Goal: Transaction & Acquisition: Book appointment/travel/reservation

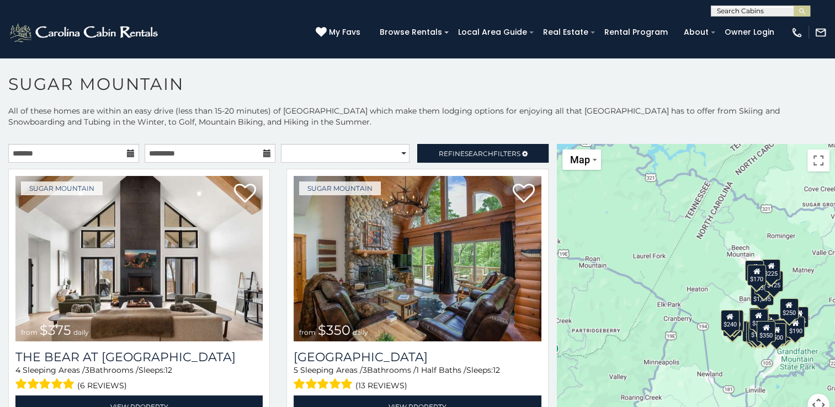
click at [128, 153] on icon at bounding box center [131, 153] width 8 height 8
click at [127, 151] on icon at bounding box center [131, 153] width 8 height 8
click at [264, 157] on input "text" at bounding box center [210, 153] width 131 height 19
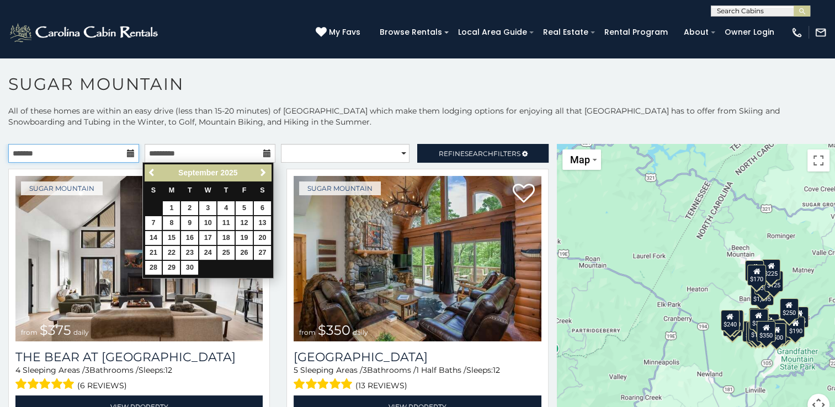
click at [124, 158] on input "text" at bounding box center [73, 153] width 131 height 19
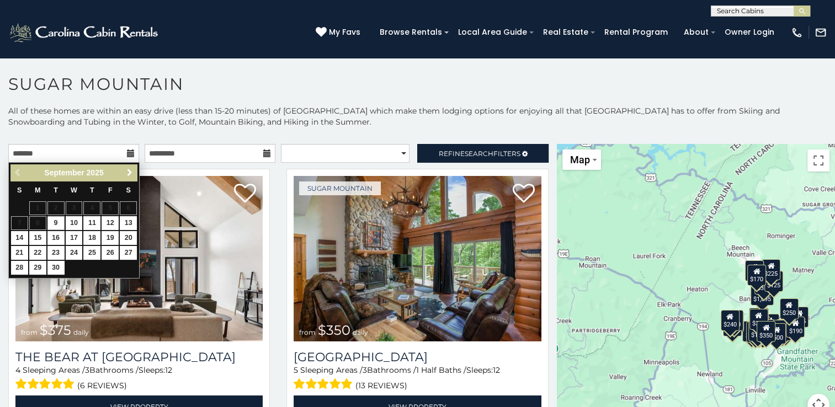
click at [133, 169] on span "Next" at bounding box center [129, 172] width 9 height 9
click at [132, 169] on span "Next" at bounding box center [129, 172] width 9 height 9
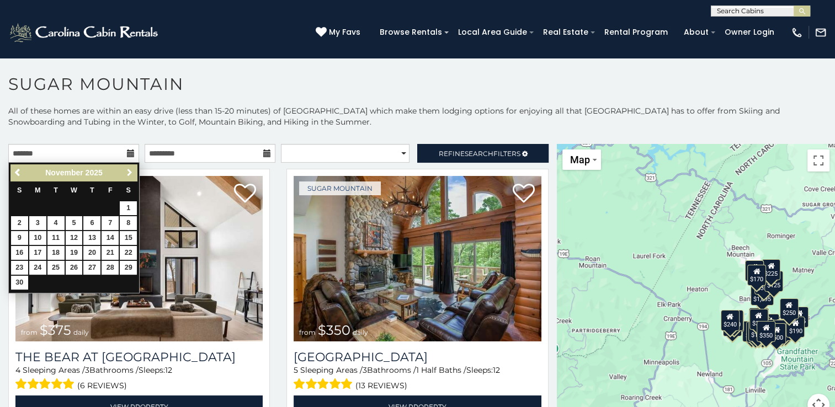
click at [132, 169] on span "Next" at bounding box center [129, 172] width 9 height 9
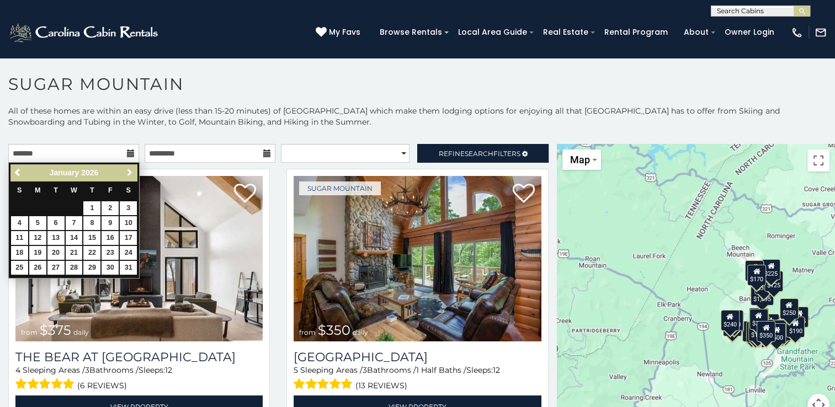
click at [132, 169] on span "Next" at bounding box center [129, 172] width 9 height 9
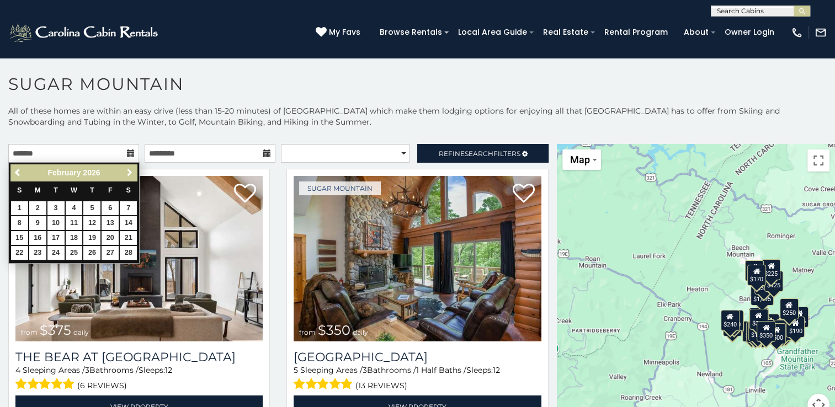
click at [132, 169] on span "Next" at bounding box center [129, 172] width 9 height 9
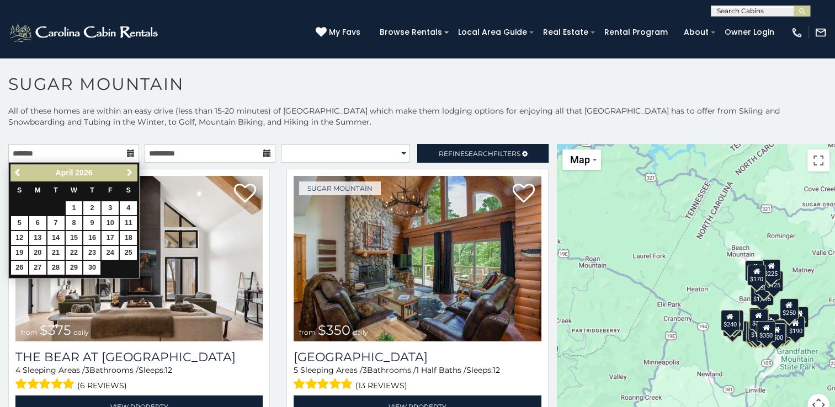
click at [132, 169] on span "Next" at bounding box center [129, 172] width 9 height 9
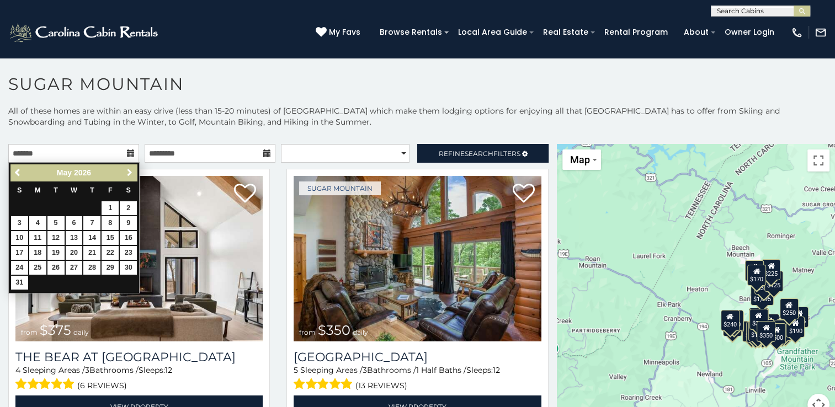
click at [132, 169] on span "Next" at bounding box center [129, 172] width 9 height 9
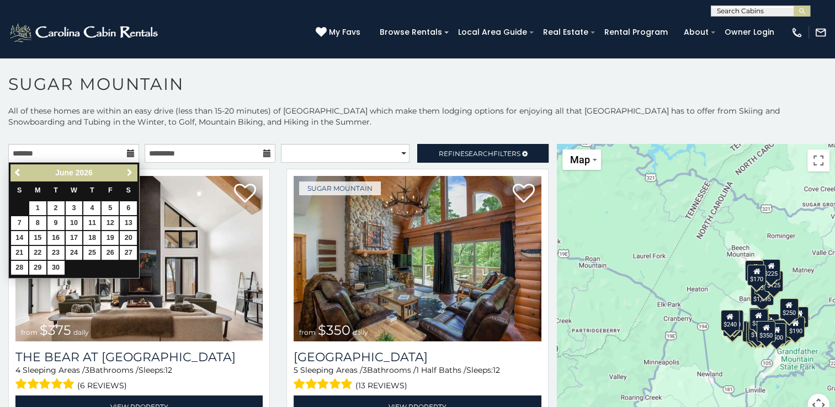
click at [132, 169] on span "Next" at bounding box center [129, 172] width 9 height 9
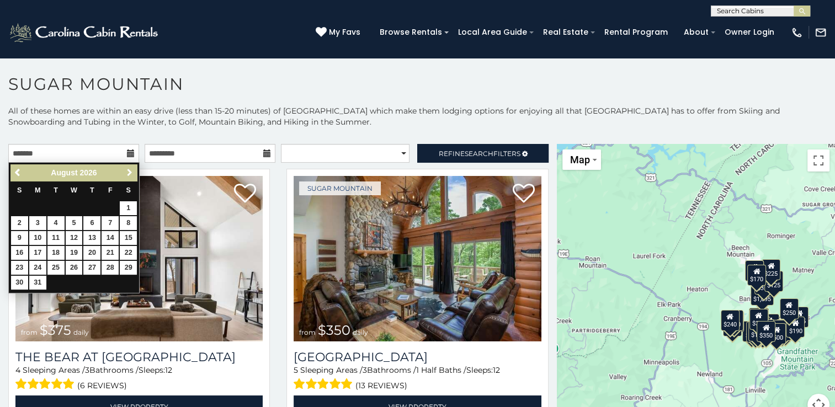
click at [132, 169] on span "Next" at bounding box center [129, 172] width 9 height 9
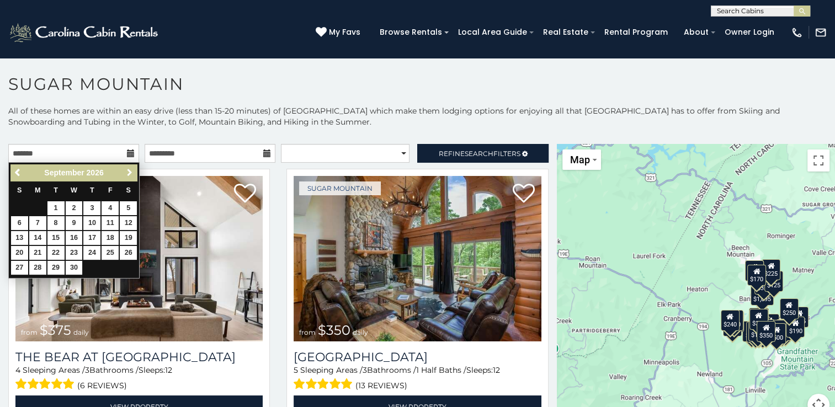
click at [132, 169] on span "Next" at bounding box center [129, 172] width 9 height 9
click at [124, 225] on link "10" at bounding box center [128, 223] width 17 height 14
type input "**********"
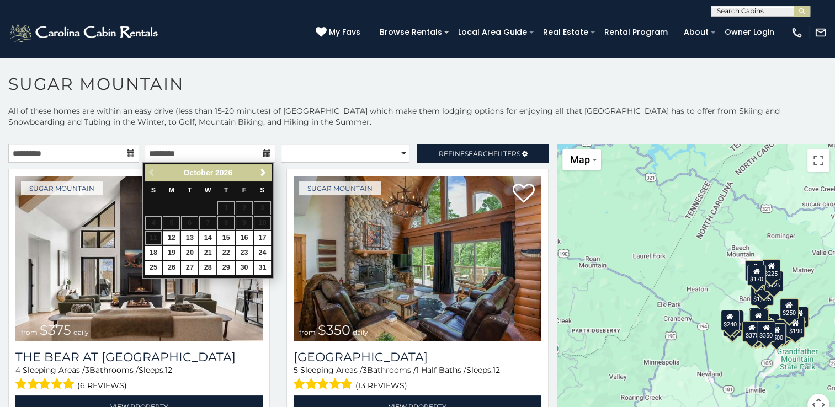
click at [263, 153] on icon at bounding box center [267, 153] width 8 height 8
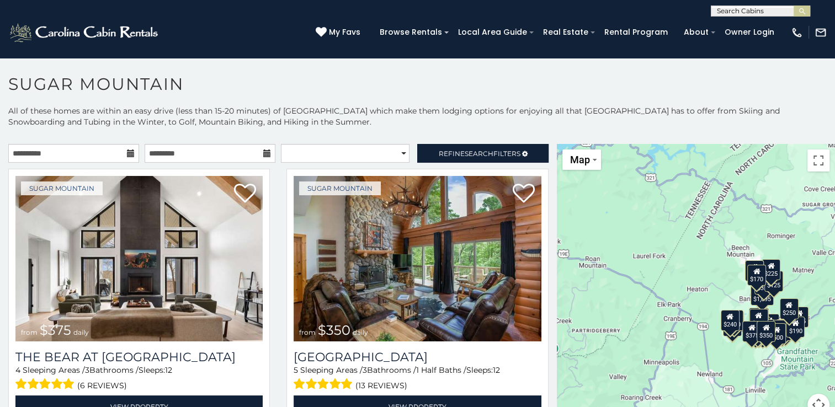
click at [263, 153] on icon at bounding box center [267, 153] width 8 height 8
click at [247, 154] on input "text" at bounding box center [210, 153] width 131 height 19
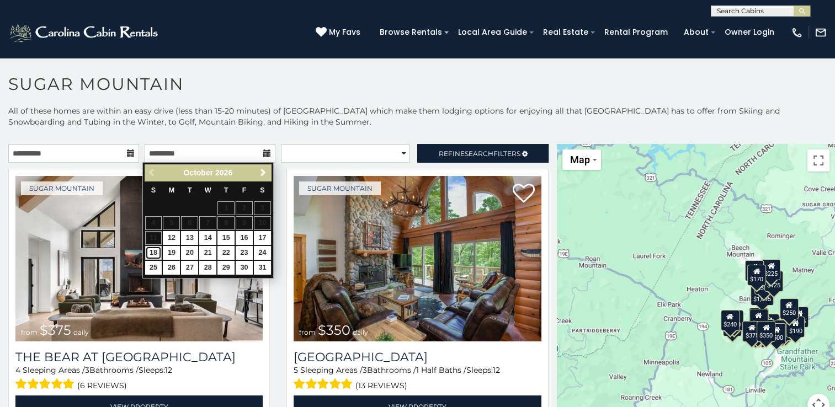
click at [157, 251] on link "18" at bounding box center [153, 253] width 17 height 14
type input "**********"
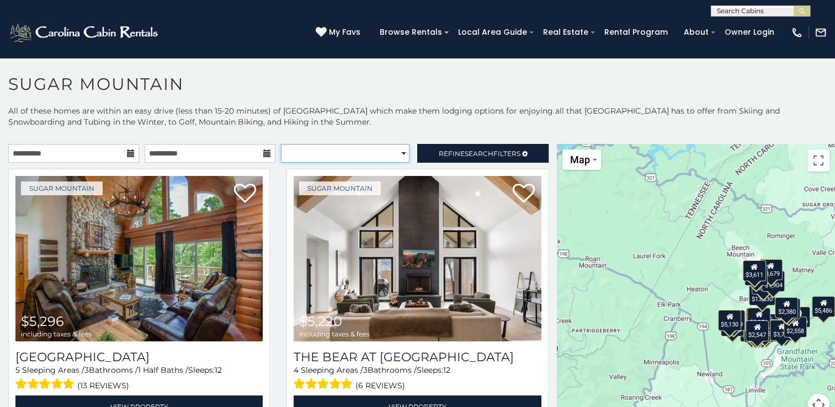
click at [320, 151] on select "**********" at bounding box center [345, 153] width 129 height 19
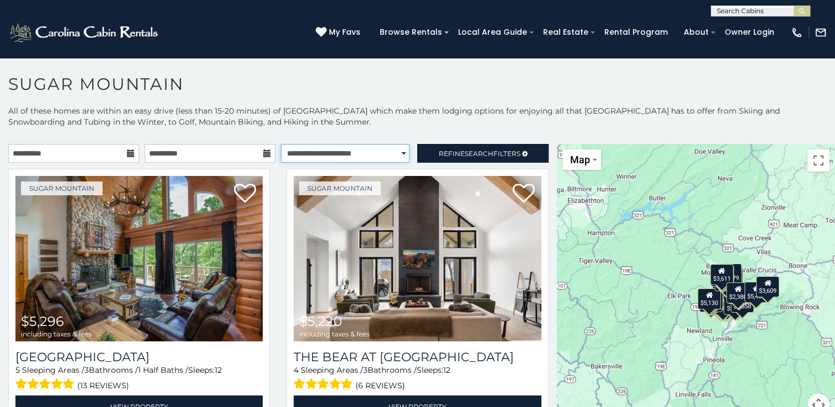
click at [281, 144] on select "**********" at bounding box center [345, 153] width 129 height 19
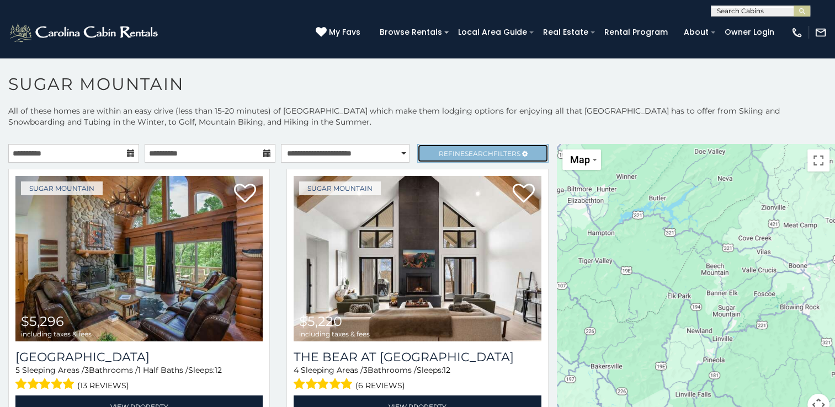
click at [439, 151] on span "Refine Search Filters" at bounding box center [480, 153] width 82 height 8
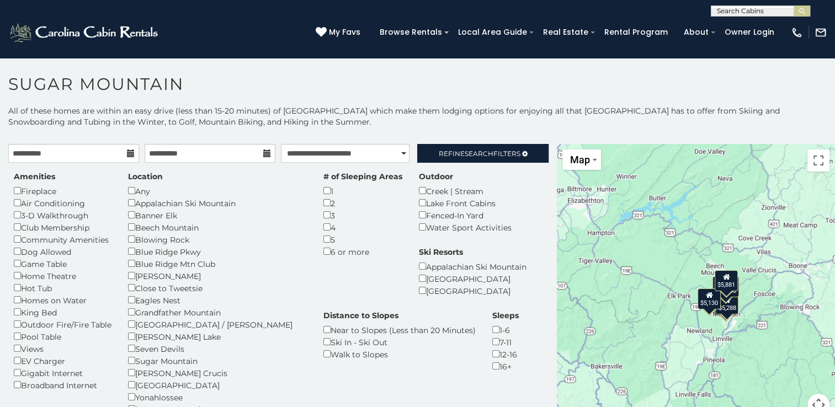
click at [141, 193] on div "Any" at bounding box center [217, 191] width 179 height 12
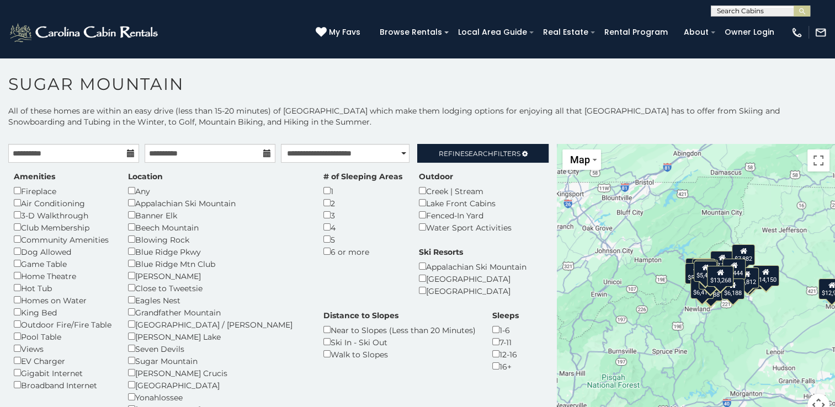
click at [492, 120] on p "All of these homes are within an easy drive (less than 15-20 minutes) of [GEOGR…" at bounding box center [417, 121] width 835 height 33
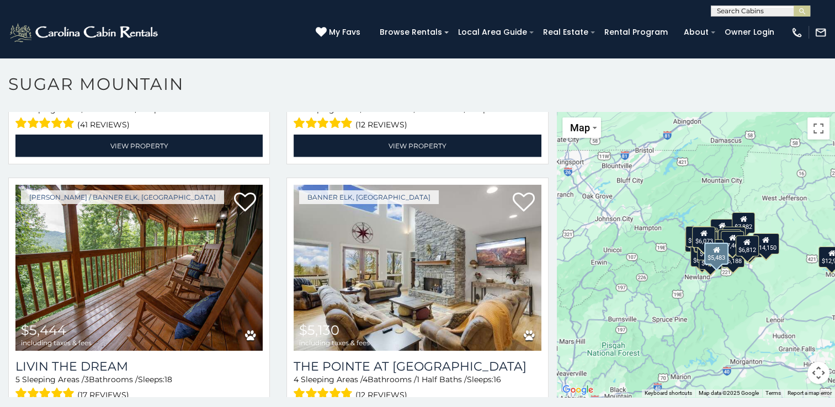
scroll to position [2979, 0]
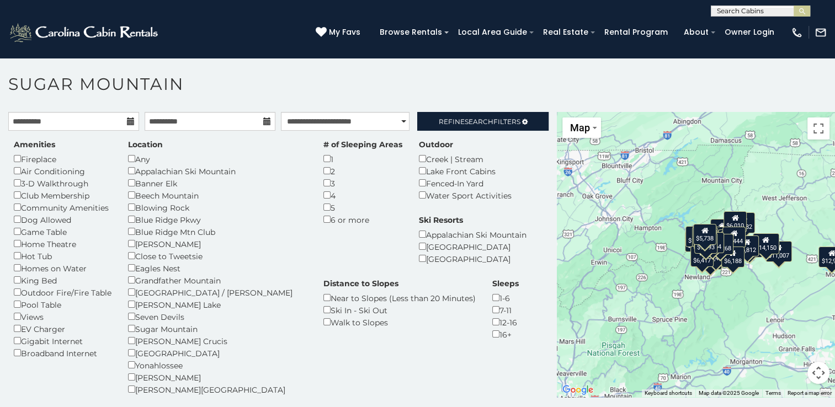
click at [442, 99] on h1 "Sugar Mountain" at bounding box center [417, 89] width 835 height 31
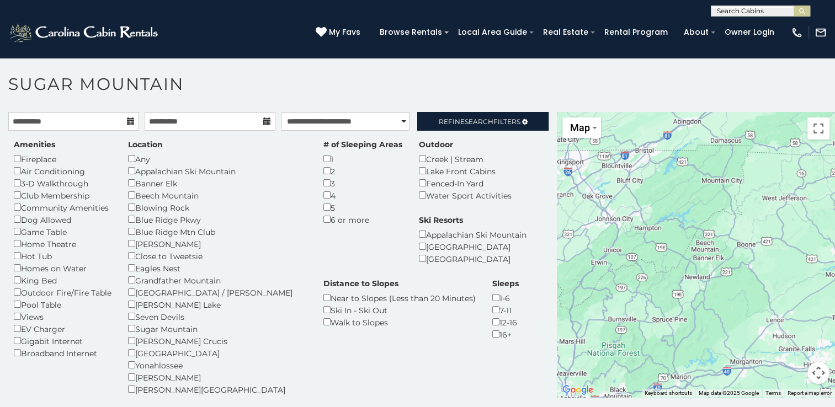
click at [653, 73] on section "**********" at bounding box center [417, 235] width 835 height 356
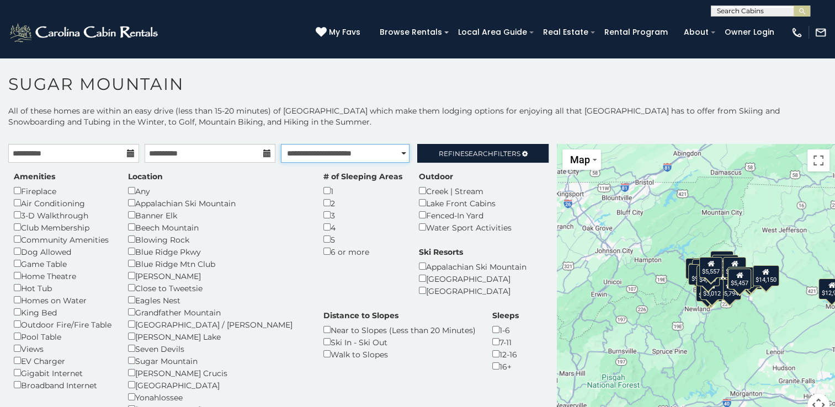
click at [391, 157] on select "**********" at bounding box center [345, 153] width 129 height 19
select select "**********"
click at [281, 144] on select "**********" at bounding box center [345, 153] width 129 height 19
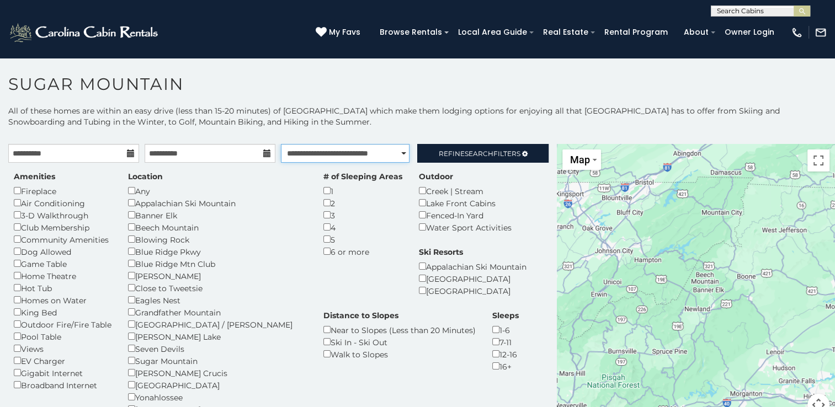
scroll to position [55, 0]
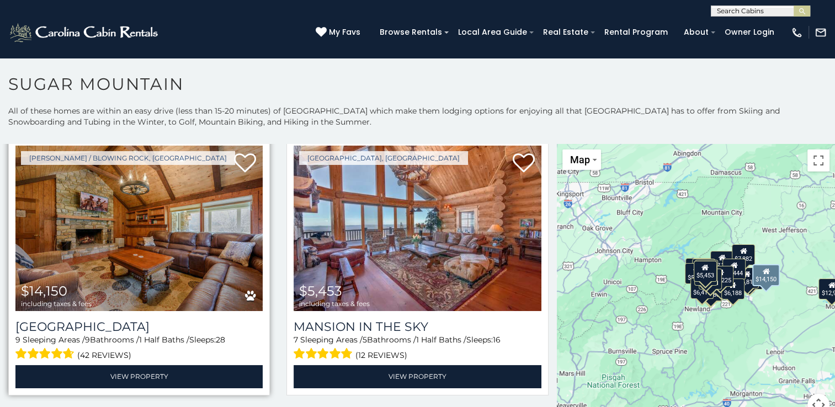
scroll to position [331, 0]
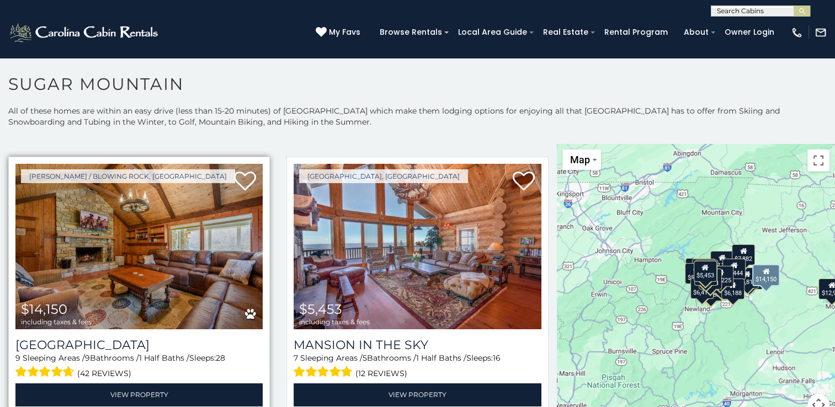
click at [95, 232] on img at bounding box center [138, 246] width 247 height 165
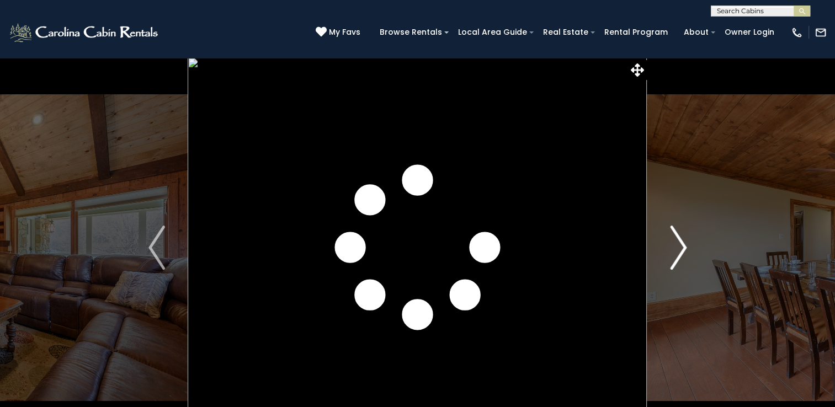
click at [682, 243] on img "Next" at bounding box center [678, 248] width 17 height 44
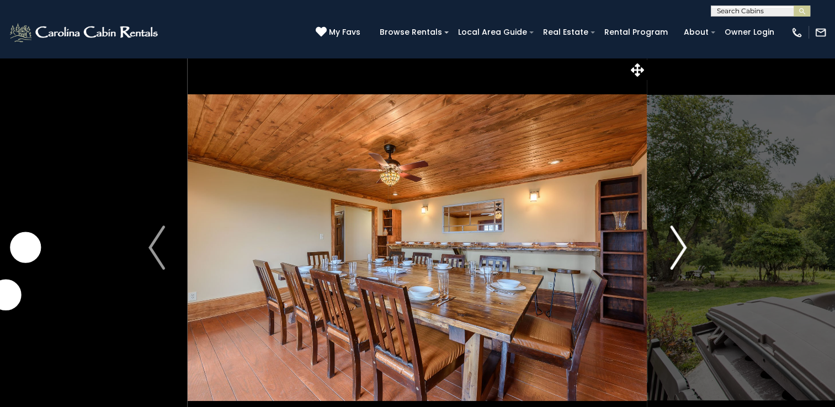
click at [681, 243] on img "Next" at bounding box center [678, 248] width 17 height 44
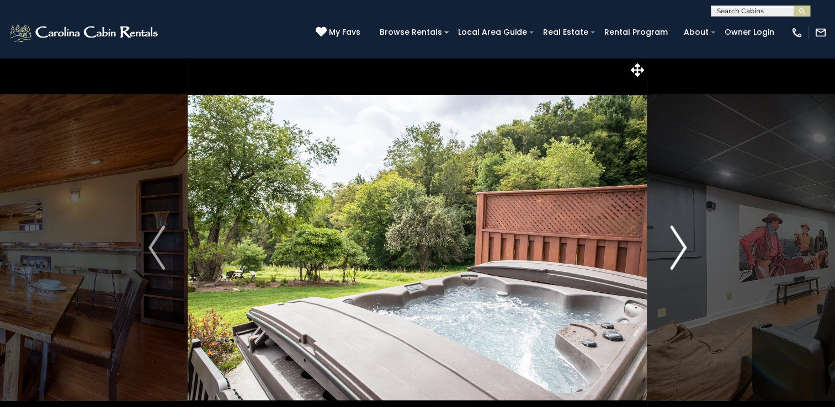
click at [681, 243] on img "Next" at bounding box center [678, 248] width 17 height 44
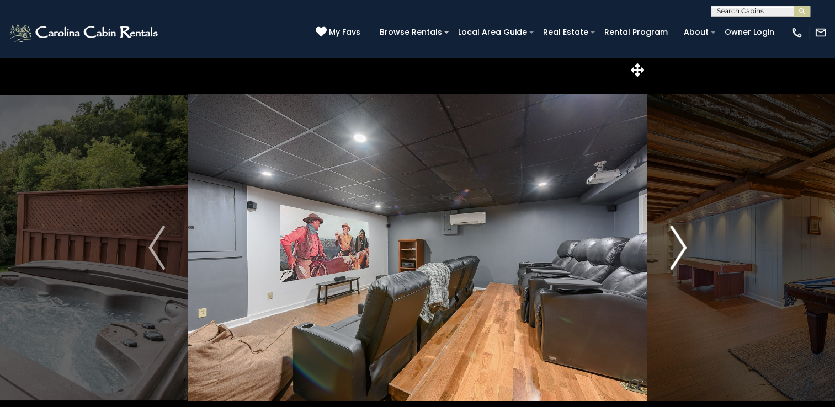
click at [681, 243] on img "Next" at bounding box center [678, 248] width 17 height 44
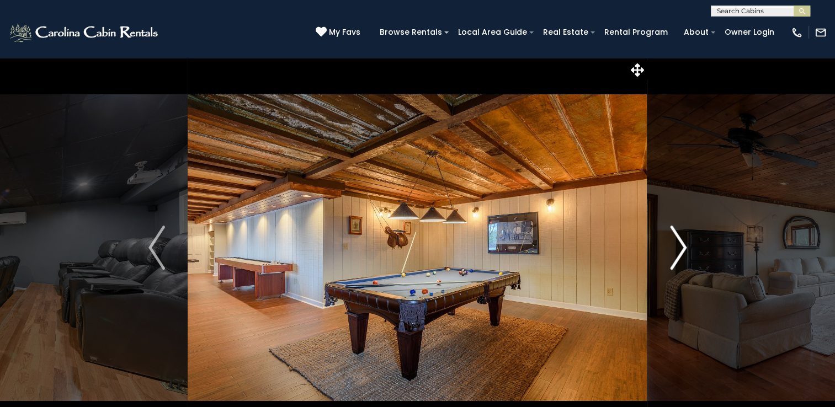
click at [681, 243] on img "Next" at bounding box center [678, 248] width 17 height 44
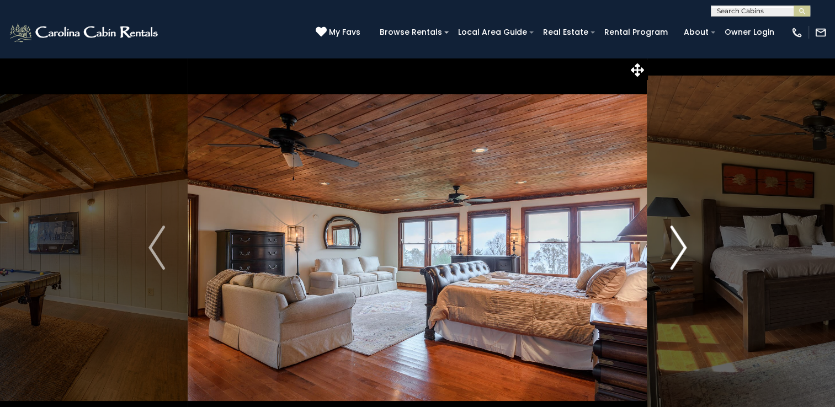
click at [681, 243] on img "Next" at bounding box center [678, 248] width 17 height 44
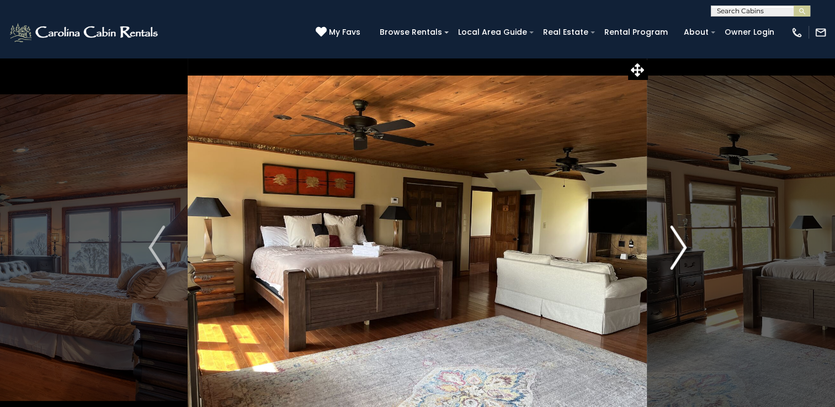
click at [681, 243] on img "Next" at bounding box center [678, 248] width 17 height 44
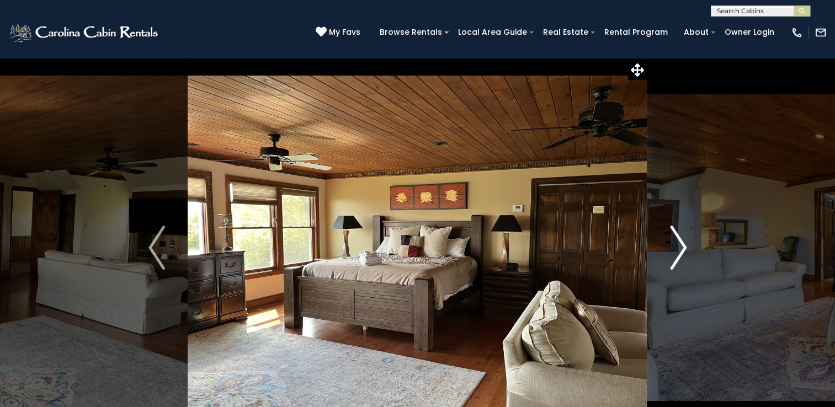
click at [681, 243] on img "Next" at bounding box center [678, 248] width 17 height 44
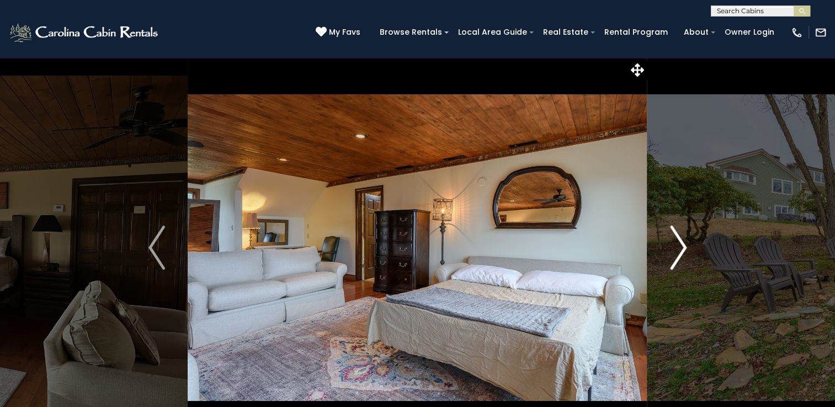
click at [681, 243] on img "Next" at bounding box center [678, 248] width 17 height 44
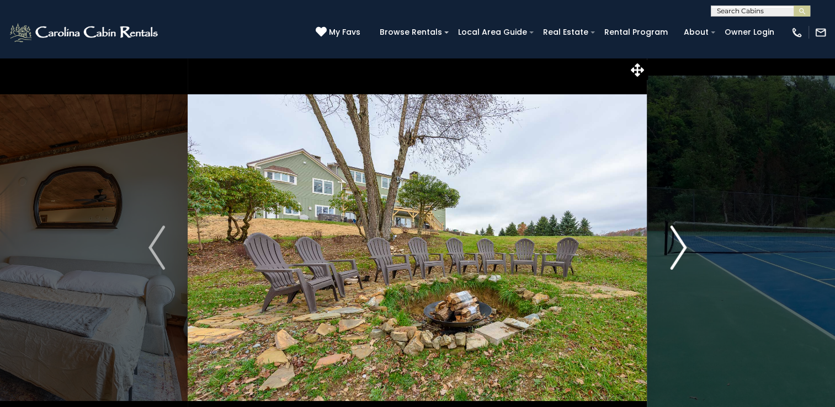
click at [681, 243] on img "Next" at bounding box center [678, 248] width 17 height 44
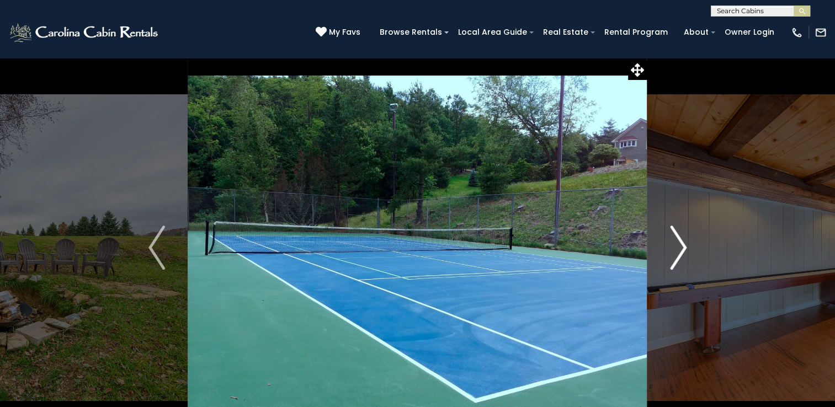
click at [681, 243] on img "Next" at bounding box center [678, 248] width 17 height 44
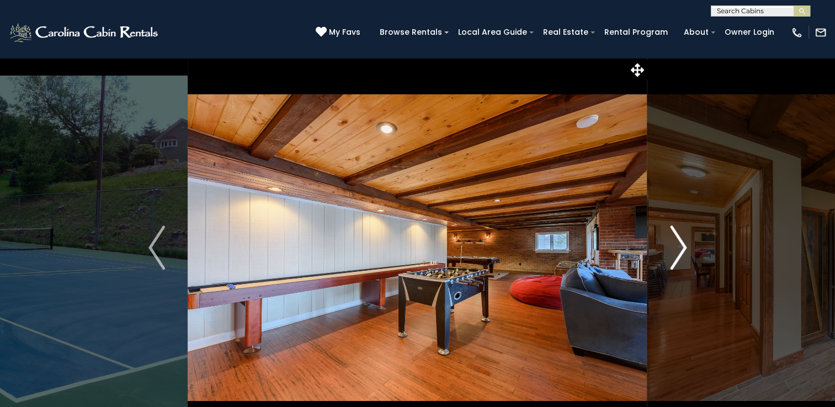
click at [681, 243] on img "Next" at bounding box center [678, 248] width 17 height 44
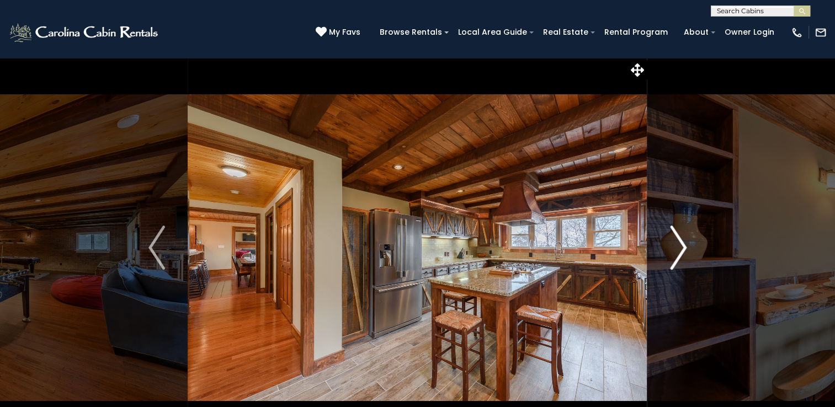
click at [681, 243] on img "Next" at bounding box center [678, 248] width 17 height 44
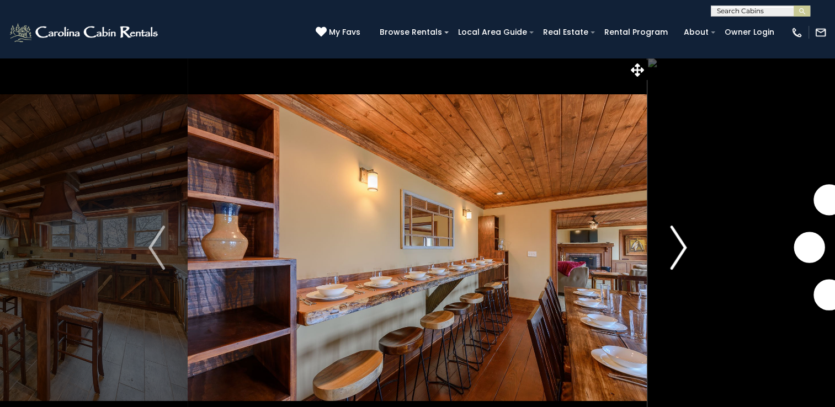
click at [679, 244] on img "Next" at bounding box center [678, 248] width 17 height 44
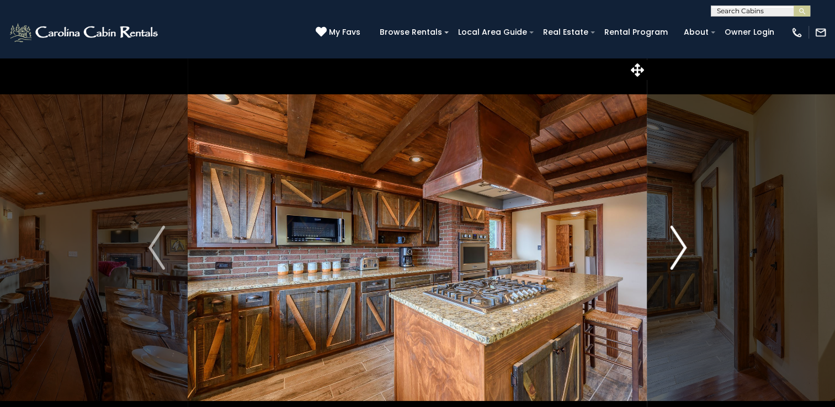
click at [679, 244] on img "Next" at bounding box center [678, 248] width 17 height 44
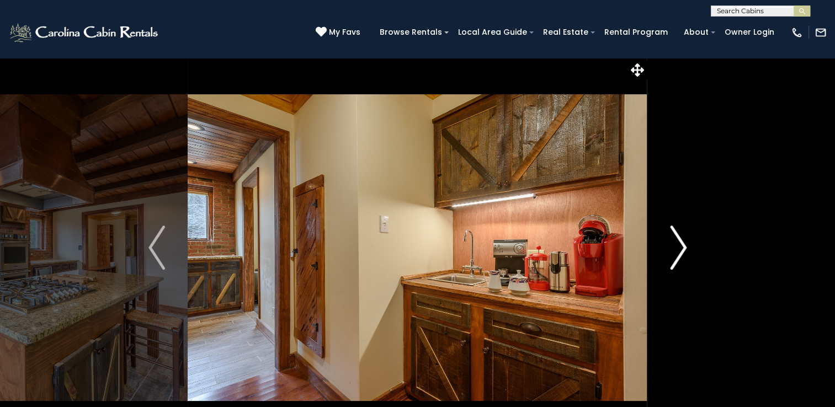
click at [678, 244] on img "Next" at bounding box center [678, 248] width 17 height 44
